Goal: Communication & Community: Answer question/provide support

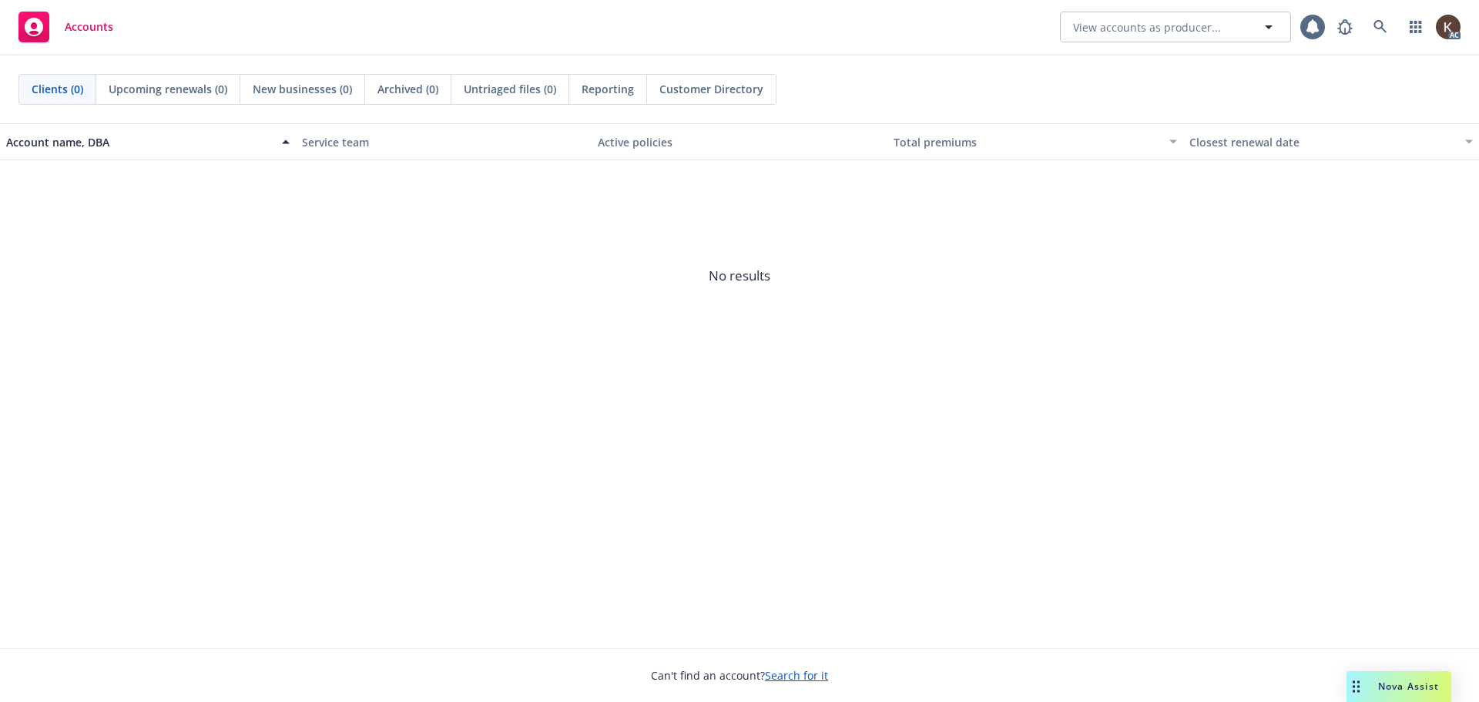
click at [1398, 684] on span "Nova Assist" at bounding box center [1408, 685] width 61 height 13
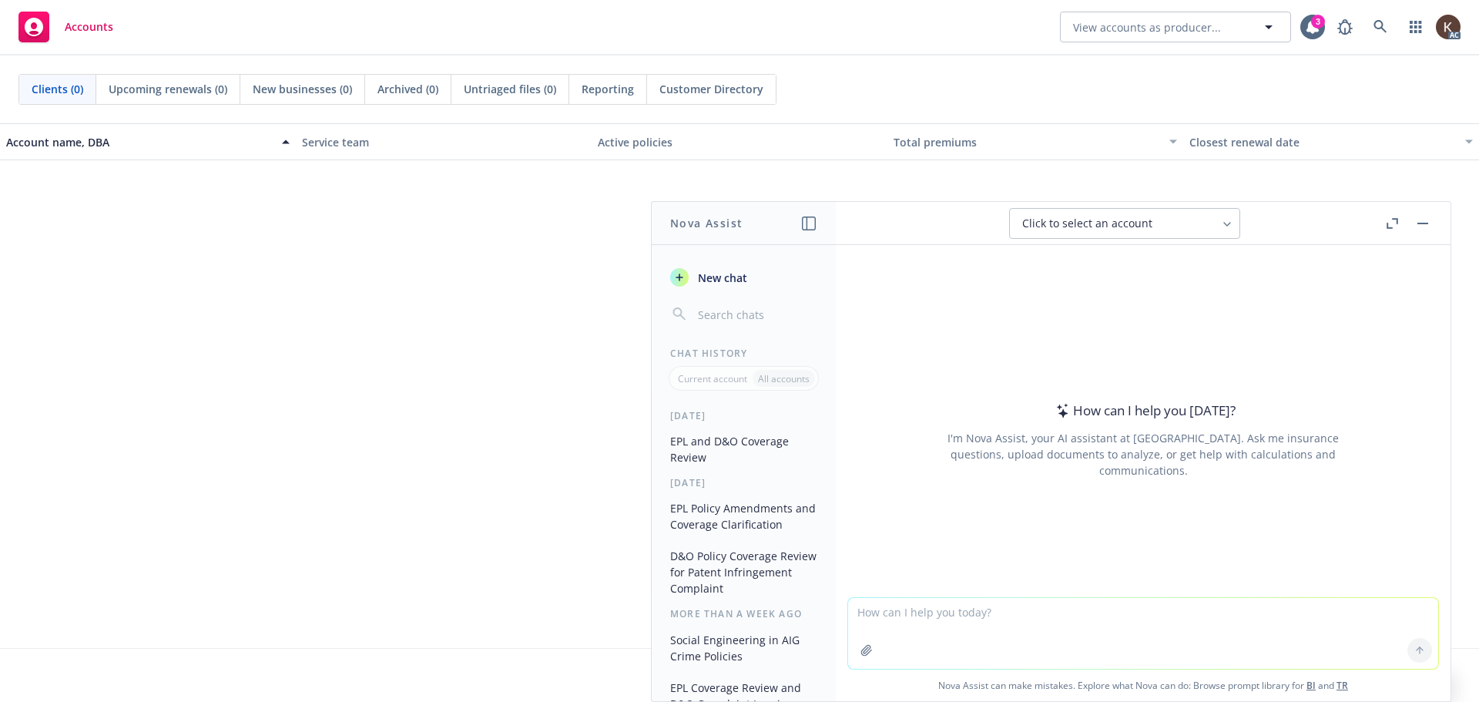
click at [1112, 627] on textarea at bounding box center [1143, 633] width 590 height 71
paste textarea "Hi [PERSON_NAME], Hope all is well! Can I tap you in to follow up with [PERSON_…"
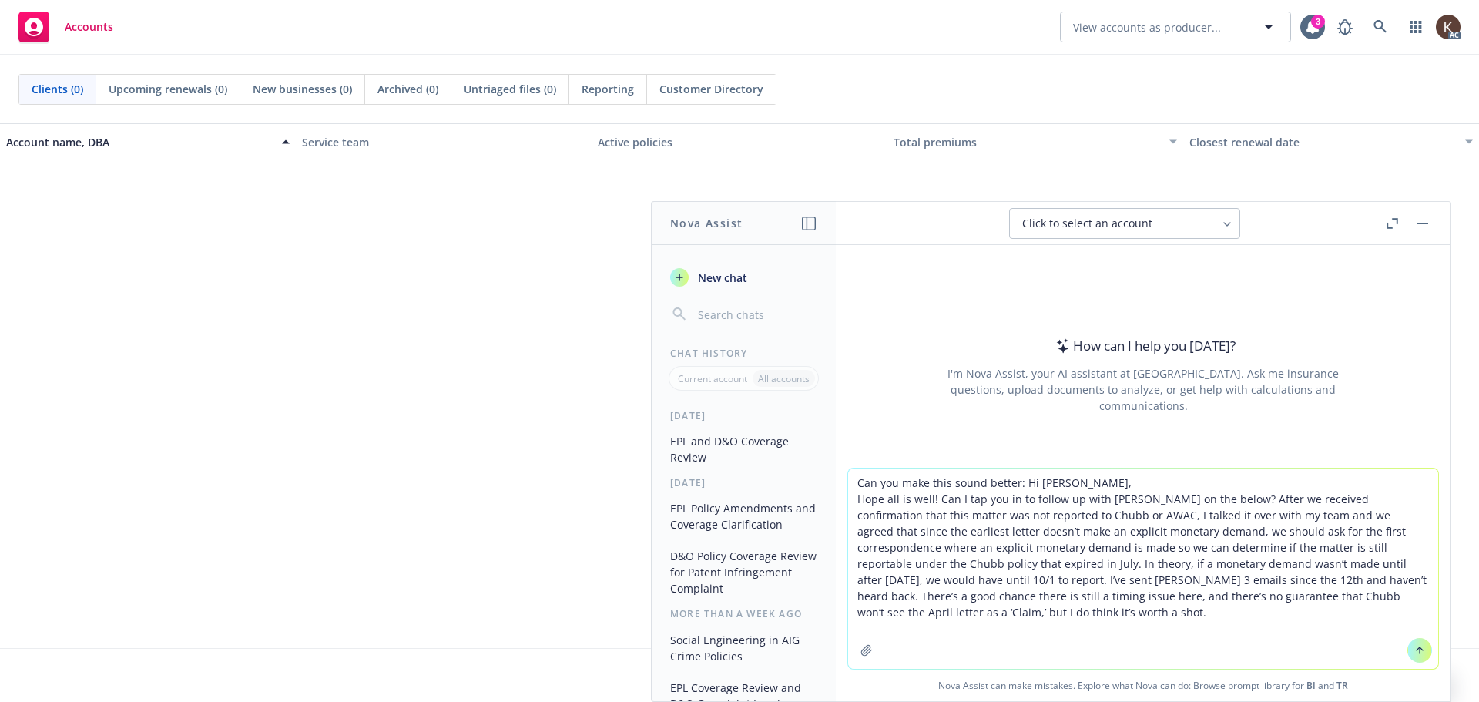
click at [913, 601] on textarea "Can you make this sound better: Hi [PERSON_NAME], Hope all is well! Can I tap y…" at bounding box center [1143, 568] width 590 height 200
click at [900, 613] on textarea "Can you make this sound better: Hi [PERSON_NAME], Hope all is well! Can I tap y…" at bounding box center [1143, 568] width 590 height 200
type textarea "Can you make this sound better: Hi [PERSON_NAME], Hope all is well! Can I tap y…"
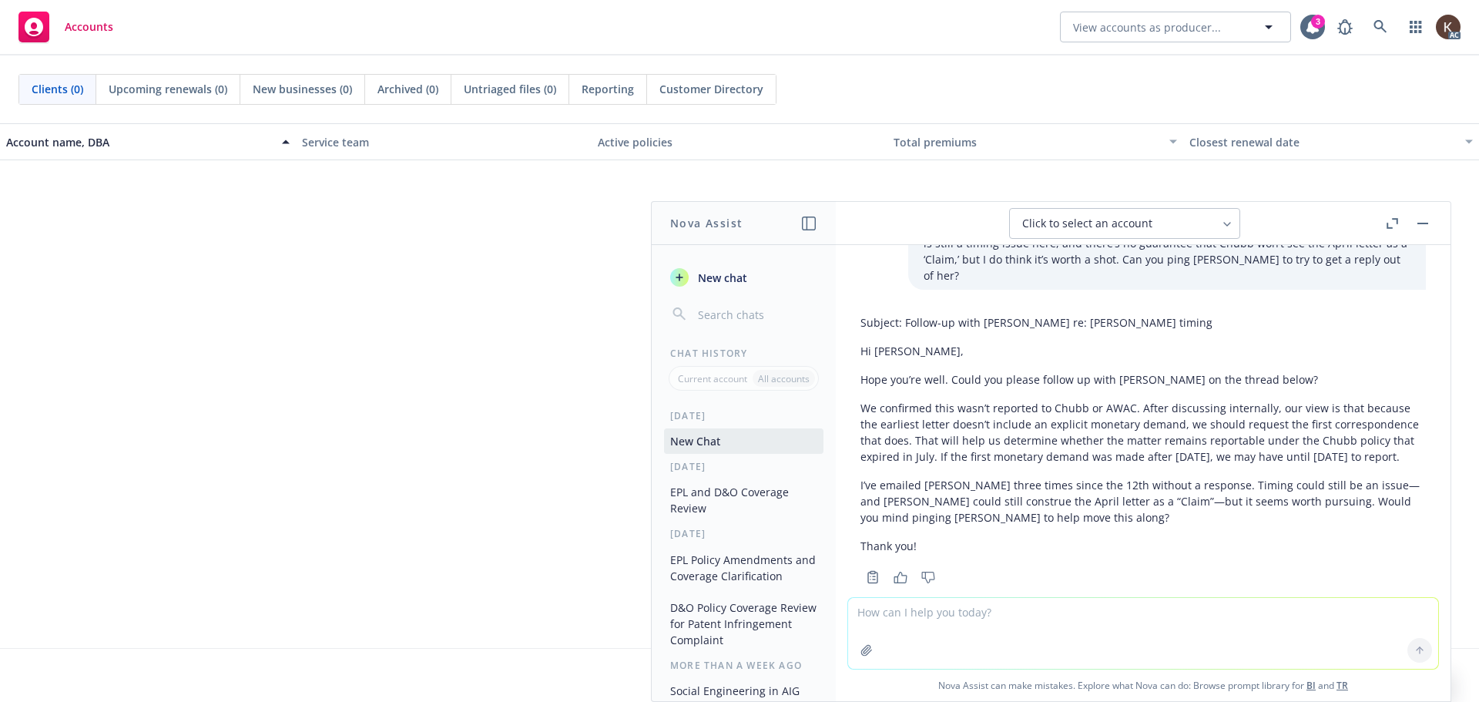
scroll to position [186, 0]
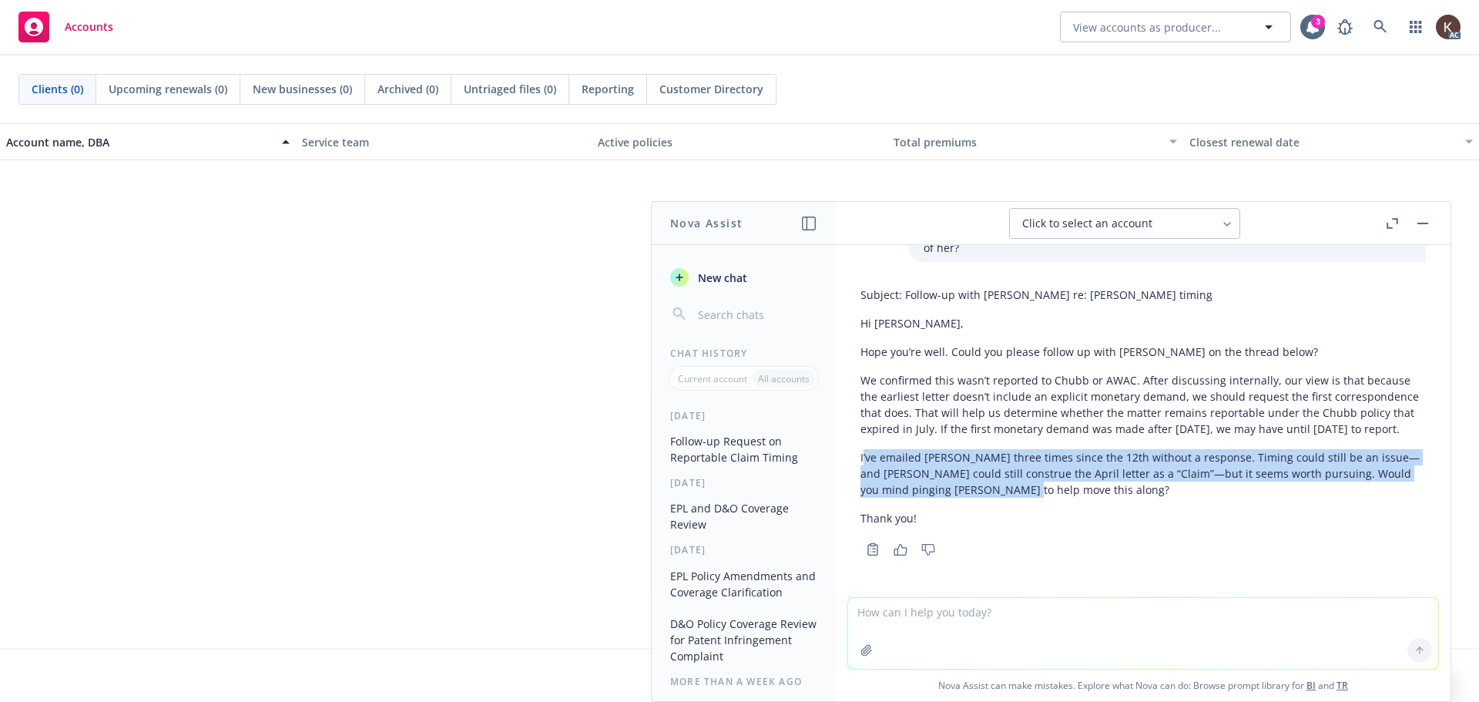
drag, startPoint x: 1035, startPoint y: 495, endPoint x: 862, endPoint y: 451, distance: 178.3
click at [862, 451] on p "I’ve emailed [PERSON_NAME] three times since the 12th without a response. Timin…" at bounding box center [1143, 473] width 565 height 49
copy p "’ve emailed [PERSON_NAME] three times since the 12th without a response. Timing…"
click at [1084, 457] on p "I’ve emailed [PERSON_NAME] three times since the 12th without a response. Timin…" at bounding box center [1143, 473] width 565 height 49
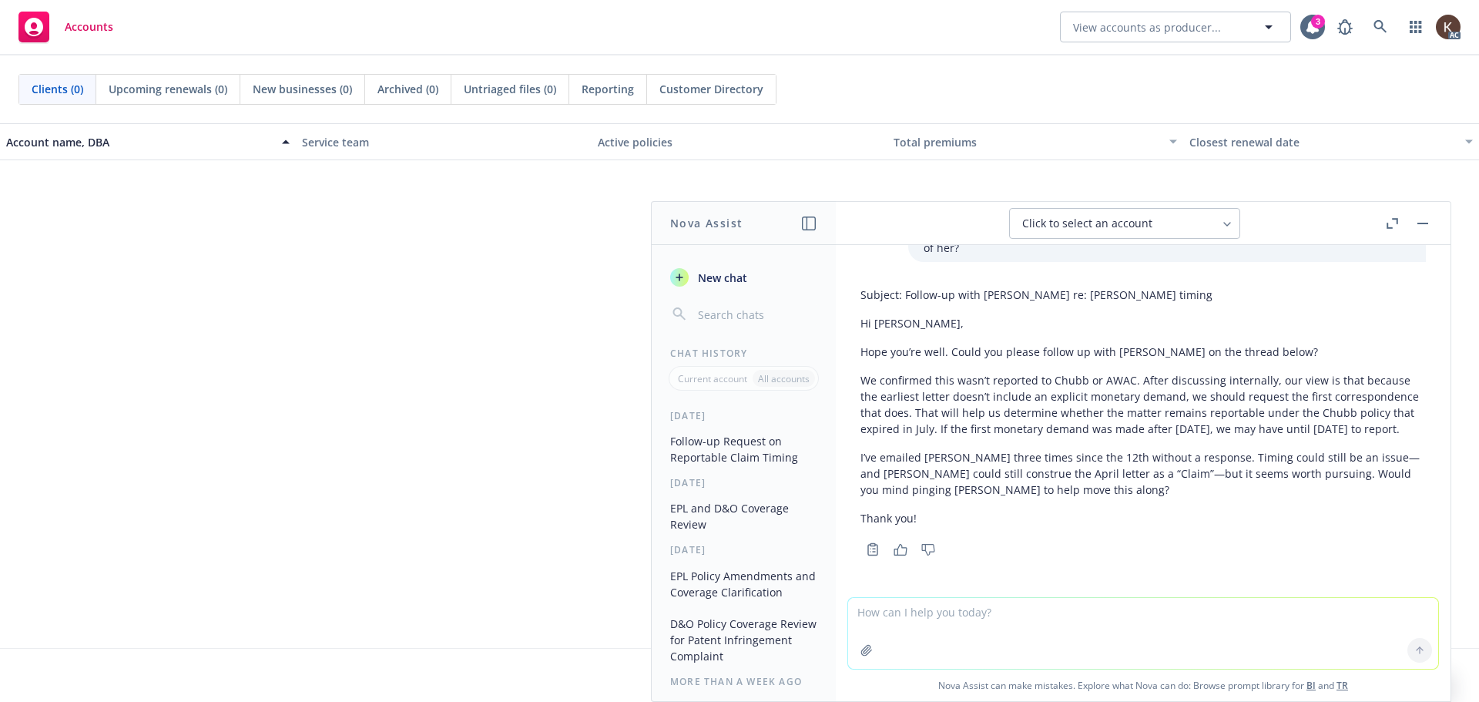
click at [1028, 505] on div "Subject: Follow-up with [PERSON_NAME] re: [PERSON_NAME] timing Hi [PERSON_NAME]…" at bounding box center [1143, 406] width 565 height 252
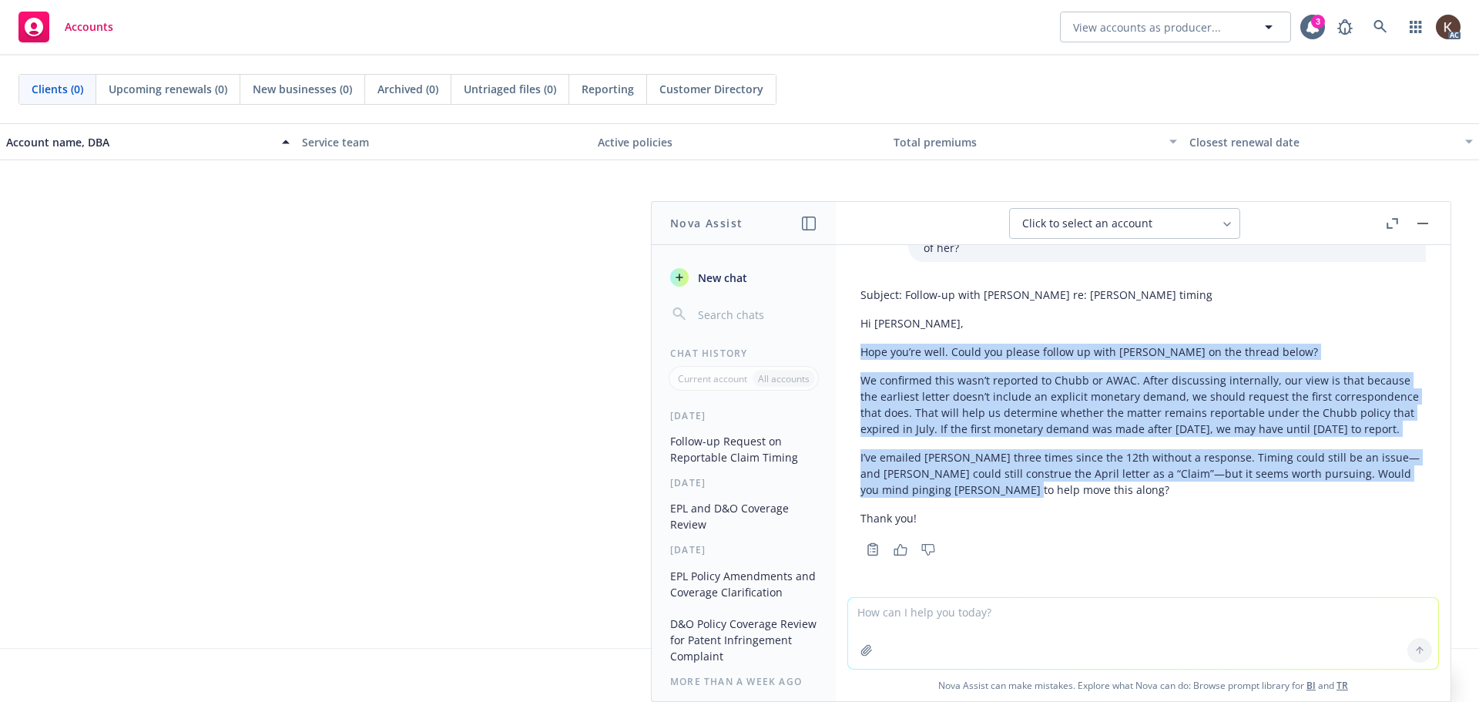
drag, startPoint x: 1025, startPoint y: 493, endPoint x: 844, endPoint y: 324, distance: 247.5
click at [844, 324] on div "Can you make this sound better: Hi [PERSON_NAME], Hope all is well! Can I tap y…" at bounding box center [1143, 421] width 615 height 352
copy div "Hope you’re well. Could you please follow up with [PERSON_NAME] on the thread b…"
